Goal: Information Seeking & Learning: Obtain resource

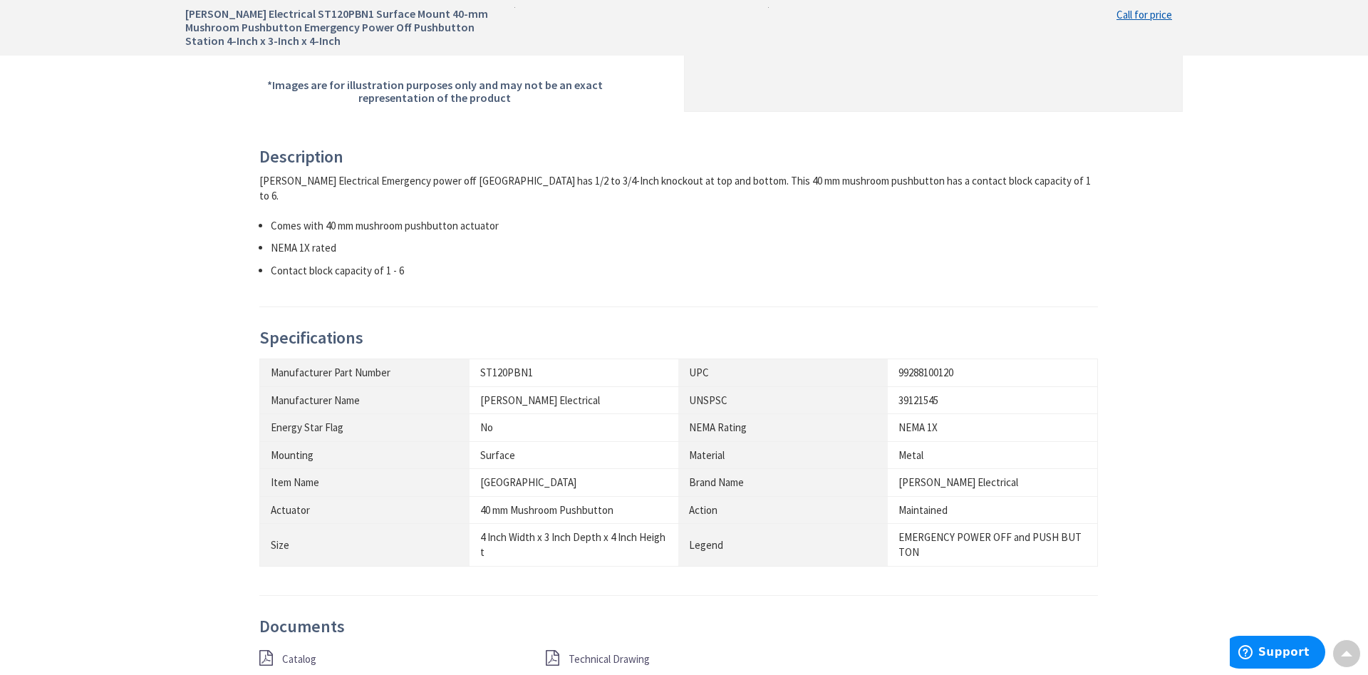
scroll to position [654, 0]
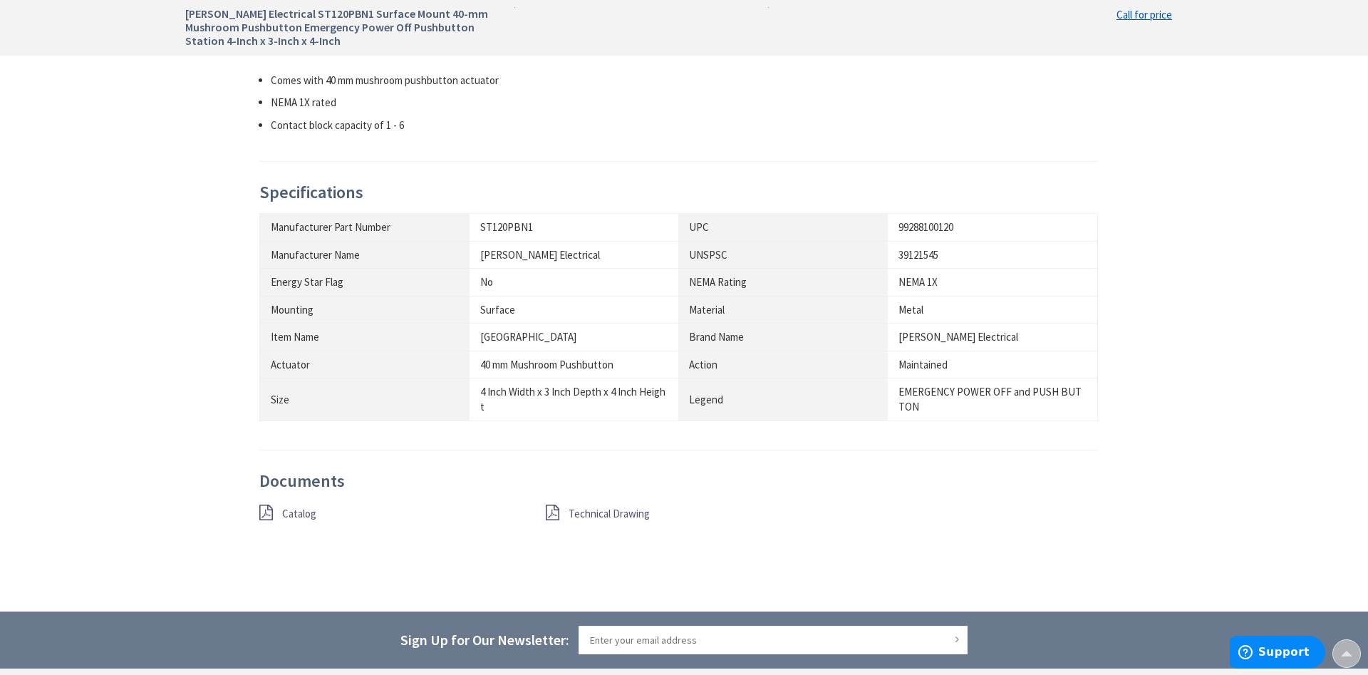
click at [620, 507] on span "Technical Drawing" at bounding box center [609, 514] width 81 height 14
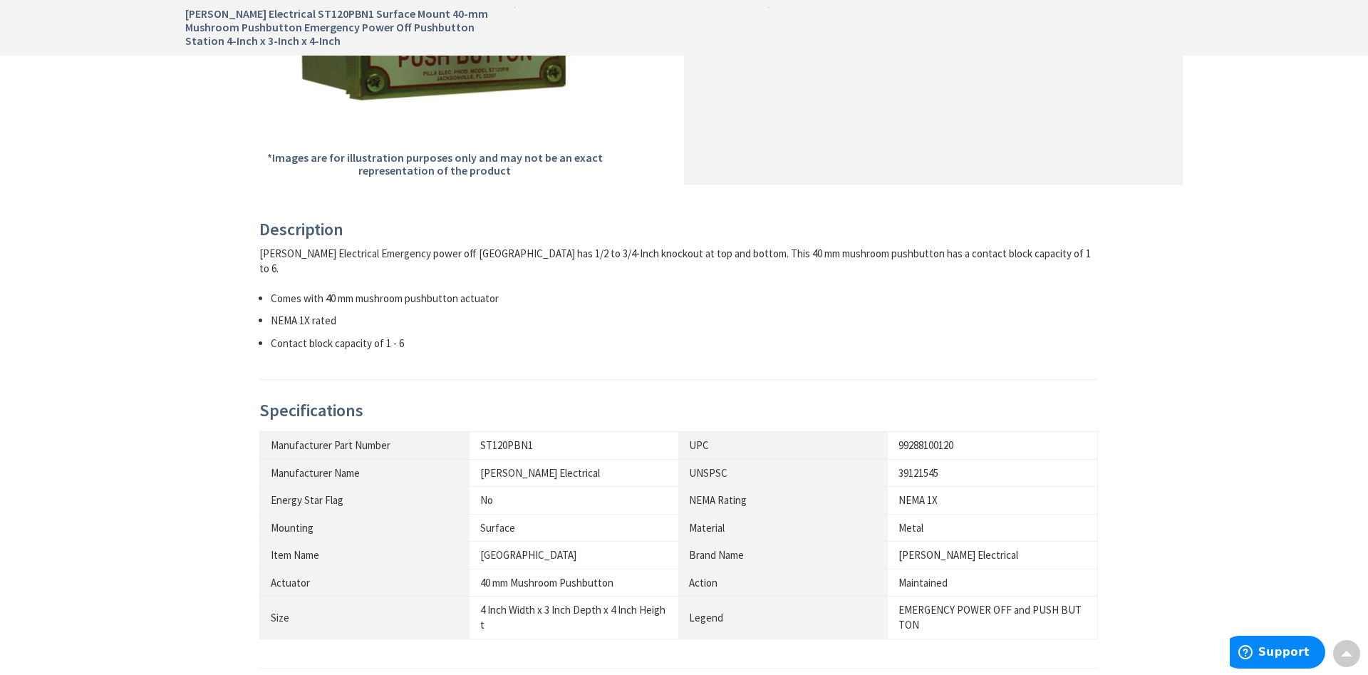
scroll to position [581, 0]
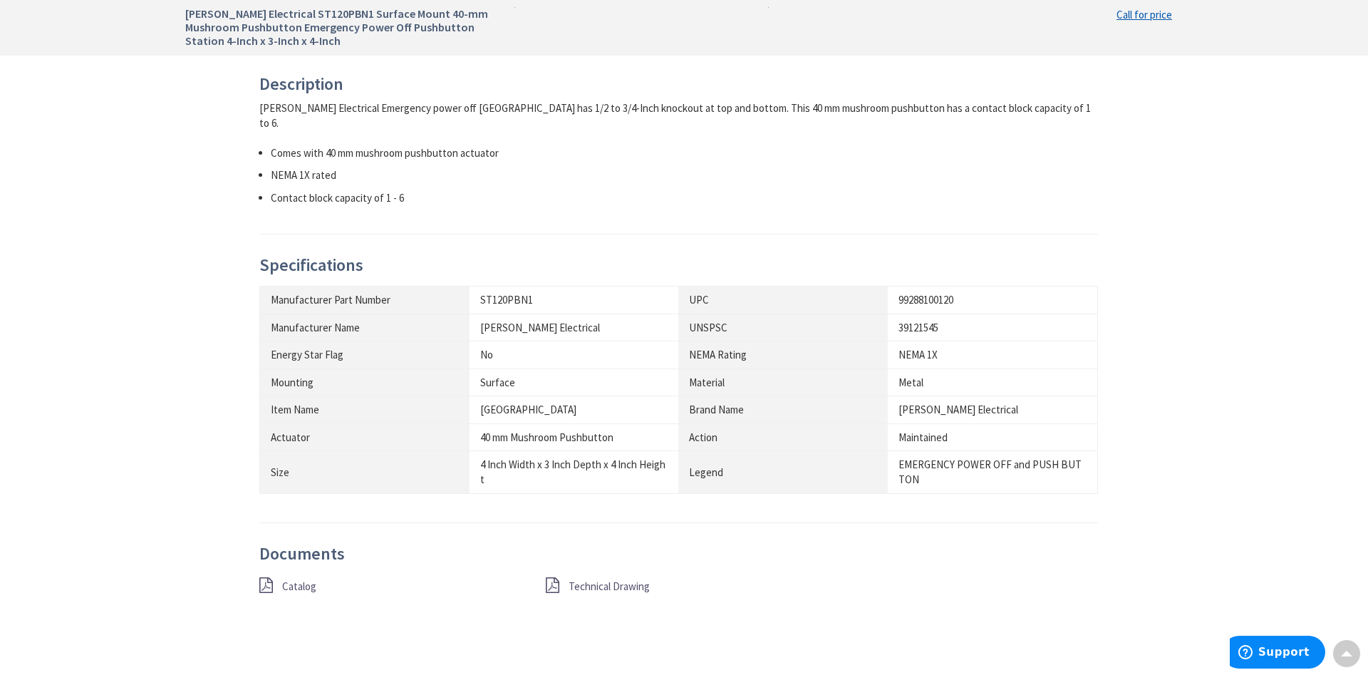
click at [296, 579] on span "Catalog" at bounding box center [299, 586] width 34 height 14
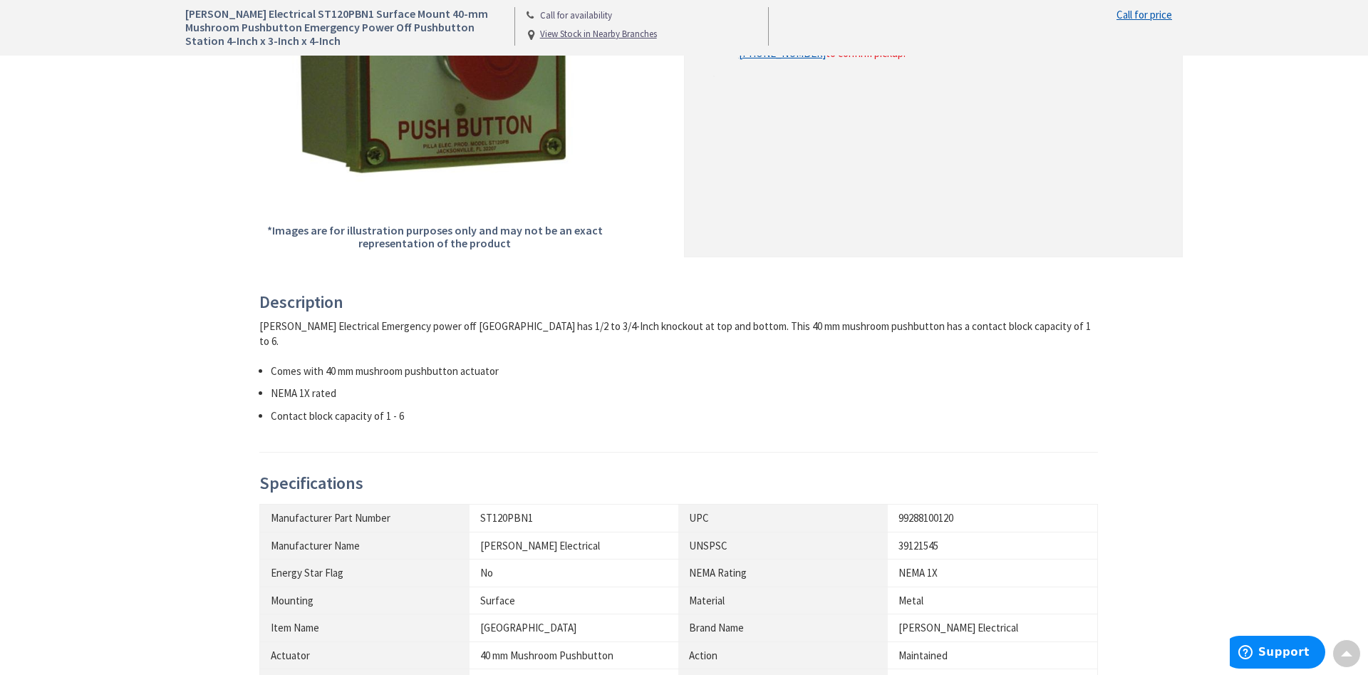
scroll to position [0, 0]
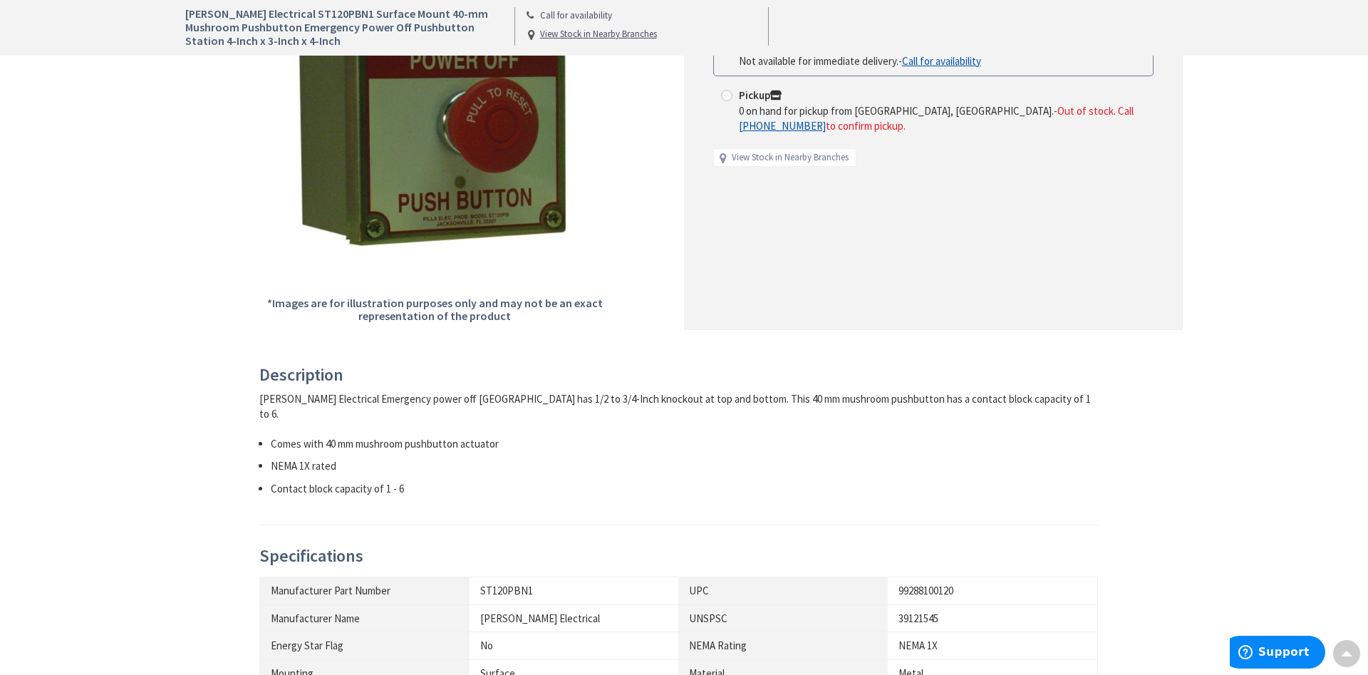
scroll to position [363, 0]
